Goal: Task Accomplishment & Management: Complete application form

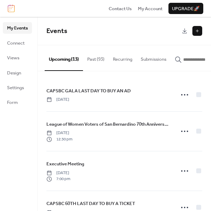
click at [199, 29] on button at bounding box center [197, 31] width 10 height 10
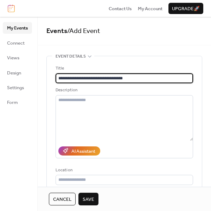
type input "**********"
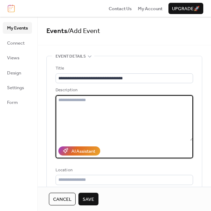
click at [91, 105] on textarea at bounding box center [123, 118] width 137 height 46
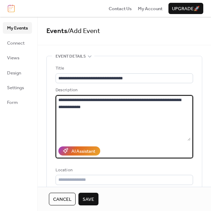
type textarea "**********"
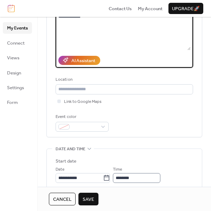
scroll to position [115, 0]
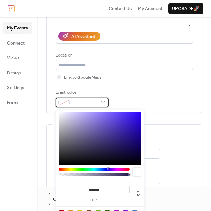
click at [104, 102] on div at bounding box center [81, 103] width 53 height 10
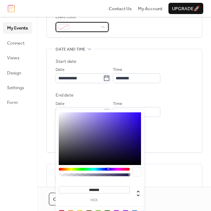
scroll to position [192, 0]
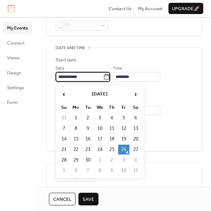
click at [84, 79] on input "**********" at bounding box center [78, 77] width 47 height 10
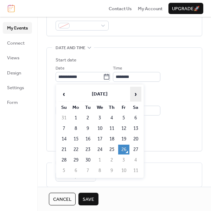
click at [133, 95] on span "›" at bounding box center [135, 94] width 11 height 14
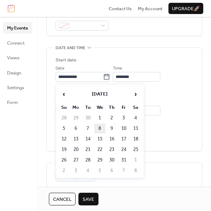
click at [100, 130] on td "8" at bounding box center [99, 129] width 11 height 10
type input "**********"
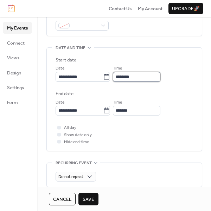
click at [146, 77] on input "********" at bounding box center [136, 77] width 47 height 10
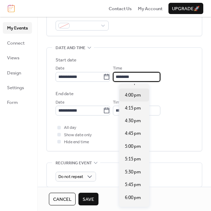
scroll to position [816, 0]
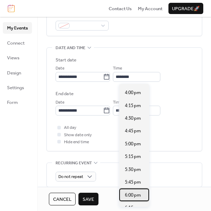
click at [136, 193] on span "6:00 pm" at bounding box center [133, 195] width 16 height 7
type input "*******"
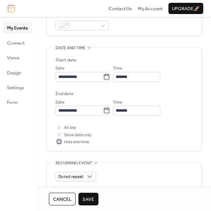
click at [59, 143] on div at bounding box center [59, 142] width 4 height 4
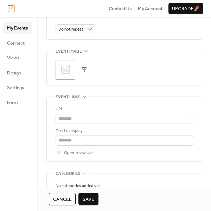
scroll to position [342, 0]
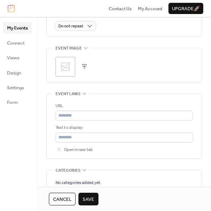
click at [67, 67] on icon at bounding box center [65, 67] width 10 height 10
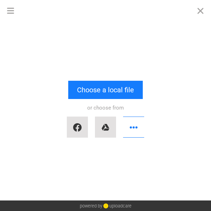
scroll to position [0, 0]
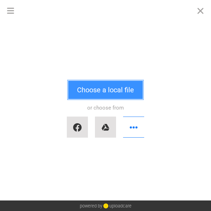
click at [98, 88] on button "Choose a local file" at bounding box center [105, 90] width 74 height 18
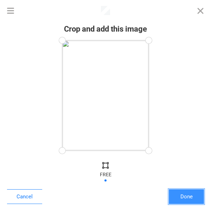
click at [192, 193] on button "Done" at bounding box center [186, 196] width 35 height 15
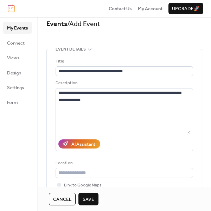
scroll to position [14, 0]
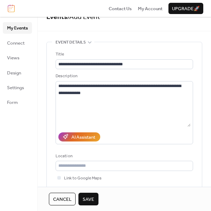
click at [92, 196] on span "Save" at bounding box center [89, 199] width 12 height 7
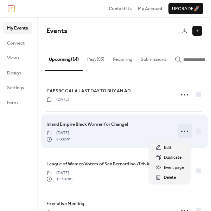
click at [180, 133] on icon at bounding box center [184, 131] width 11 height 11
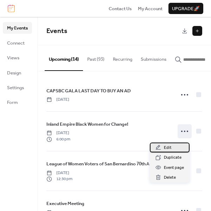
click at [168, 147] on span "Edit" at bounding box center [168, 147] width 8 height 7
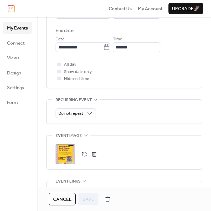
scroll to position [329, 0]
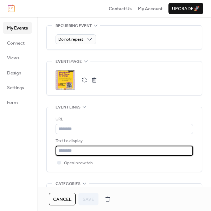
click at [100, 153] on input "text" at bounding box center [123, 151] width 137 height 10
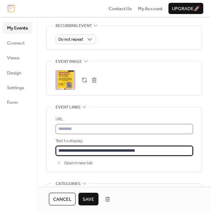
type input "**********"
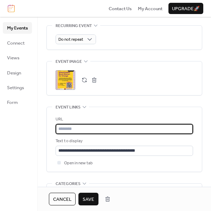
click at [147, 132] on input "text" at bounding box center [123, 129] width 137 height 10
click at [63, 129] on input "text" at bounding box center [123, 129] width 137 height 10
click at [64, 131] on input "text" at bounding box center [123, 129] width 137 height 10
click at [84, 132] on input "text" at bounding box center [123, 129] width 137 height 10
click at [190, 22] on div "**********" at bounding box center [124, 1] width 156 height 549
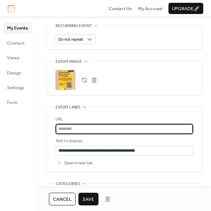
paste input "**********"
type input "**********"
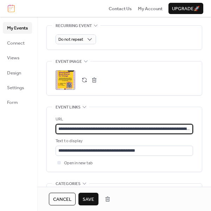
scroll to position [0, 85]
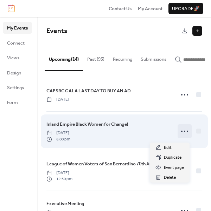
click at [182, 133] on icon at bounding box center [184, 131] width 11 height 11
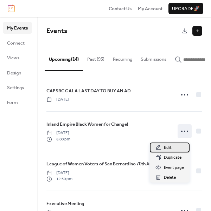
click at [169, 147] on span "Edit" at bounding box center [168, 147] width 8 height 7
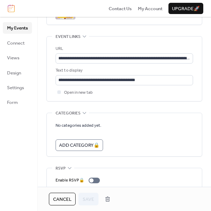
scroll to position [432, 0]
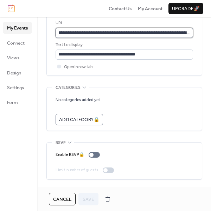
drag, startPoint x: 164, startPoint y: 29, endPoint x: 146, endPoint y: 33, distance: 18.3
click at [164, 29] on input "**********" at bounding box center [123, 33] width 137 height 10
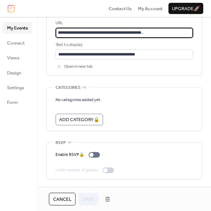
scroll to position [0, 85]
drag, startPoint x: 57, startPoint y: 28, endPoint x: 190, endPoint y: 29, distance: 132.4
click at [190, 29] on input "**********" at bounding box center [122, 33] width 135 height 10
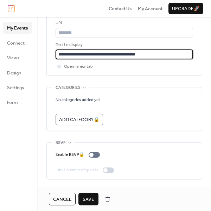
scroll to position [0, 0]
drag, startPoint x: 139, startPoint y: 52, endPoint x: 51, endPoint y: 49, distance: 87.8
click at [53, 51] on div "**********" at bounding box center [124, 43] width 155 height 65
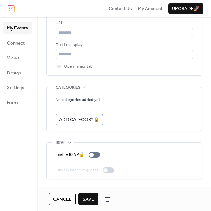
click at [84, 196] on span "Save" at bounding box center [89, 199] width 12 height 7
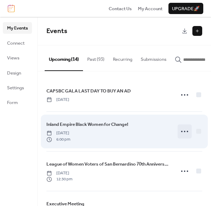
click at [182, 133] on icon at bounding box center [184, 131] width 11 height 11
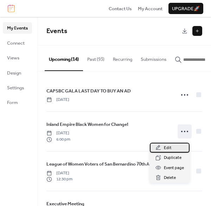
click at [171, 146] on div "Edit" at bounding box center [170, 148] width 40 height 10
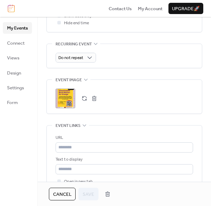
scroll to position [324, 0]
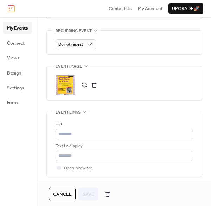
click at [61, 87] on div ";" at bounding box center [65, 85] width 20 height 20
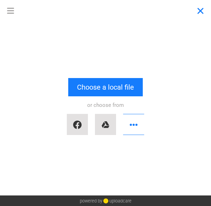
click at [201, 10] on button "Close" at bounding box center [200, 10] width 21 height 21
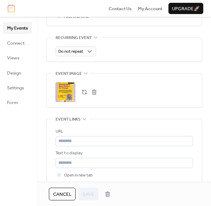
scroll to position [329, 0]
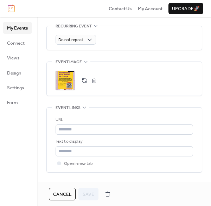
click at [95, 85] on button "button" at bounding box center [94, 81] width 10 height 10
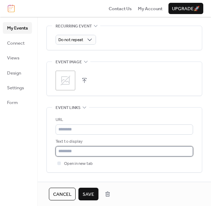
click at [92, 155] on input "text" at bounding box center [123, 151] width 137 height 10
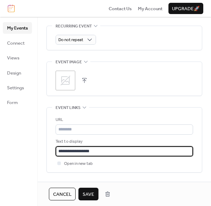
type input "**********"
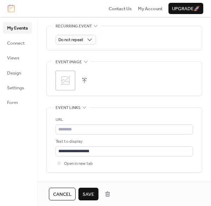
click at [71, 82] on div ";" at bounding box center [65, 81] width 20 height 20
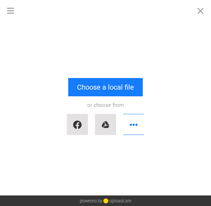
scroll to position [0, 0]
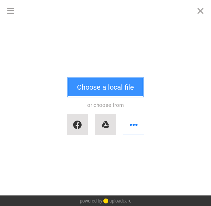
click at [110, 84] on button "Choose a local file" at bounding box center [105, 87] width 74 height 18
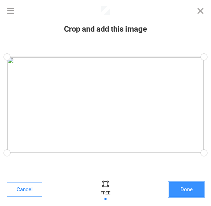
click at [190, 187] on button "Done" at bounding box center [186, 189] width 35 height 15
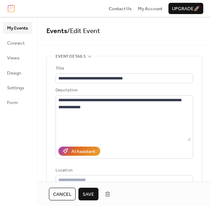
click at [90, 191] on span "Save" at bounding box center [89, 194] width 12 height 7
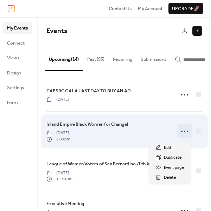
click at [187, 134] on icon at bounding box center [184, 131] width 11 height 11
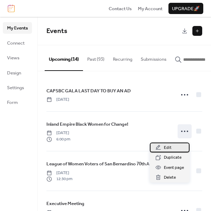
click at [168, 145] on span "Edit" at bounding box center [168, 147] width 8 height 7
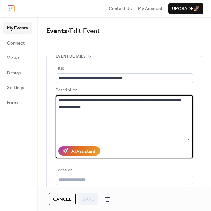
drag, startPoint x: 84, startPoint y: 107, endPoint x: 59, endPoint y: 99, distance: 26.5
click at [59, 99] on textarea "**********" at bounding box center [122, 118] width 135 height 46
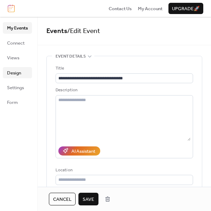
click at [19, 70] on span "Design" at bounding box center [14, 73] width 14 height 7
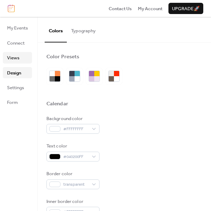
click at [15, 58] on span "Views" at bounding box center [13, 57] width 12 height 7
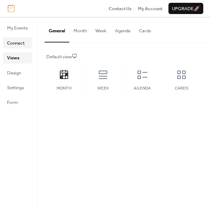
click at [15, 43] on span "Connect" at bounding box center [16, 43] width 18 height 7
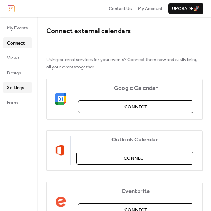
click at [18, 90] on span "Settings" at bounding box center [15, 87] width 17 height 7
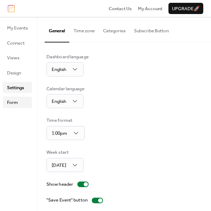
click at [14, 104] on span "Form" at bounding box center [12, 102] width 11 height 7
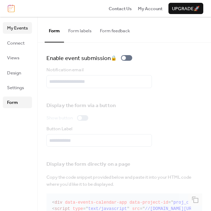
click at [20, 29] on span "My Events" at bounding box center [17, 28] width 21 height 7
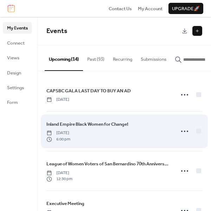
click at [78, 126] on span "Inland Empire Black Women for Change!" at bounding box center [87, 124] width 82 height 7
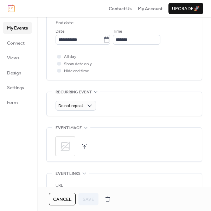
scroll to position [274, 0]
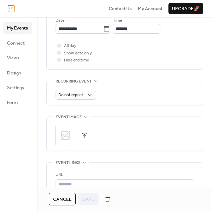
click at [67, 141] on icon at bounding box center [65, 135] width 11 height 11
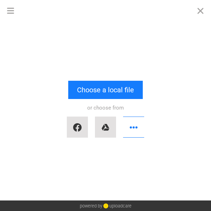
scroll to position [0, 0]
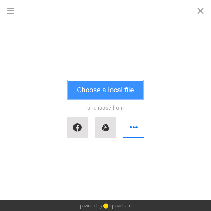
click at [104, 93] on button "Choose a local file" at bounding box center [105, 90] width 74 height 18
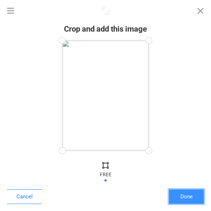
click at [185, 193] on button "Done" at bounding box center [186, 196] width 35 height 15
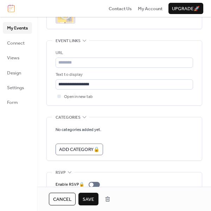
scroll to position [432, 0]
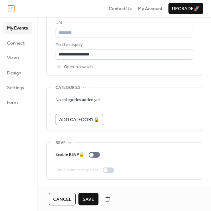
click at [90, 200] on span "Save" at bounding box center [89, 199] width 12 height 7
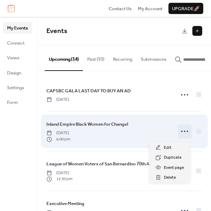
click at [181, 135] on icon at bounding box center [184, 131] width 11 height 11
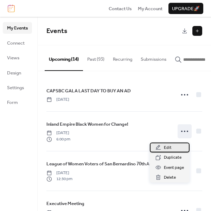
click at [165, 148] on span "Edit" at bounding box center [168, 147] width 8 height 7
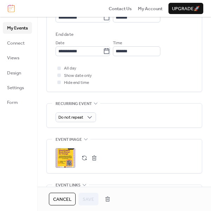
scroll to position [256, 0]
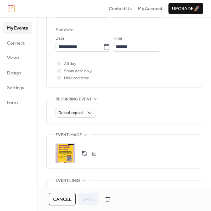
click at [94, 156] on button "button" at bounding box center [94, 154] width 10 height 10
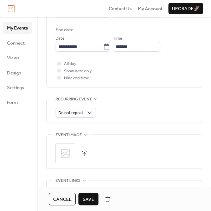
click at [68, 157] on icon at bounding box center [65, 153] width 11 height 11
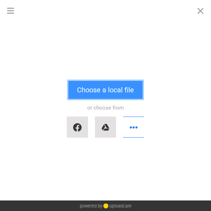
click at [89, 93] on button "Choose a local file" at bounding box center [105, 90] width 74 height 18
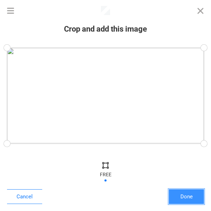
click at [191, 200] on button "Done" at bounding box center [186, 196] width 35 height 15
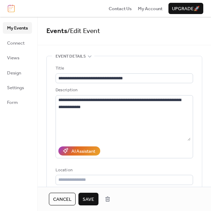
click at [87, 196] on span "Save" at bounding box center [89, 199] width 12 height 7
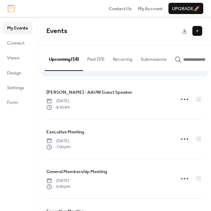
scroll to position [426, 0]
